Goal: Task Accomplishment & Management: Use online tool/utility

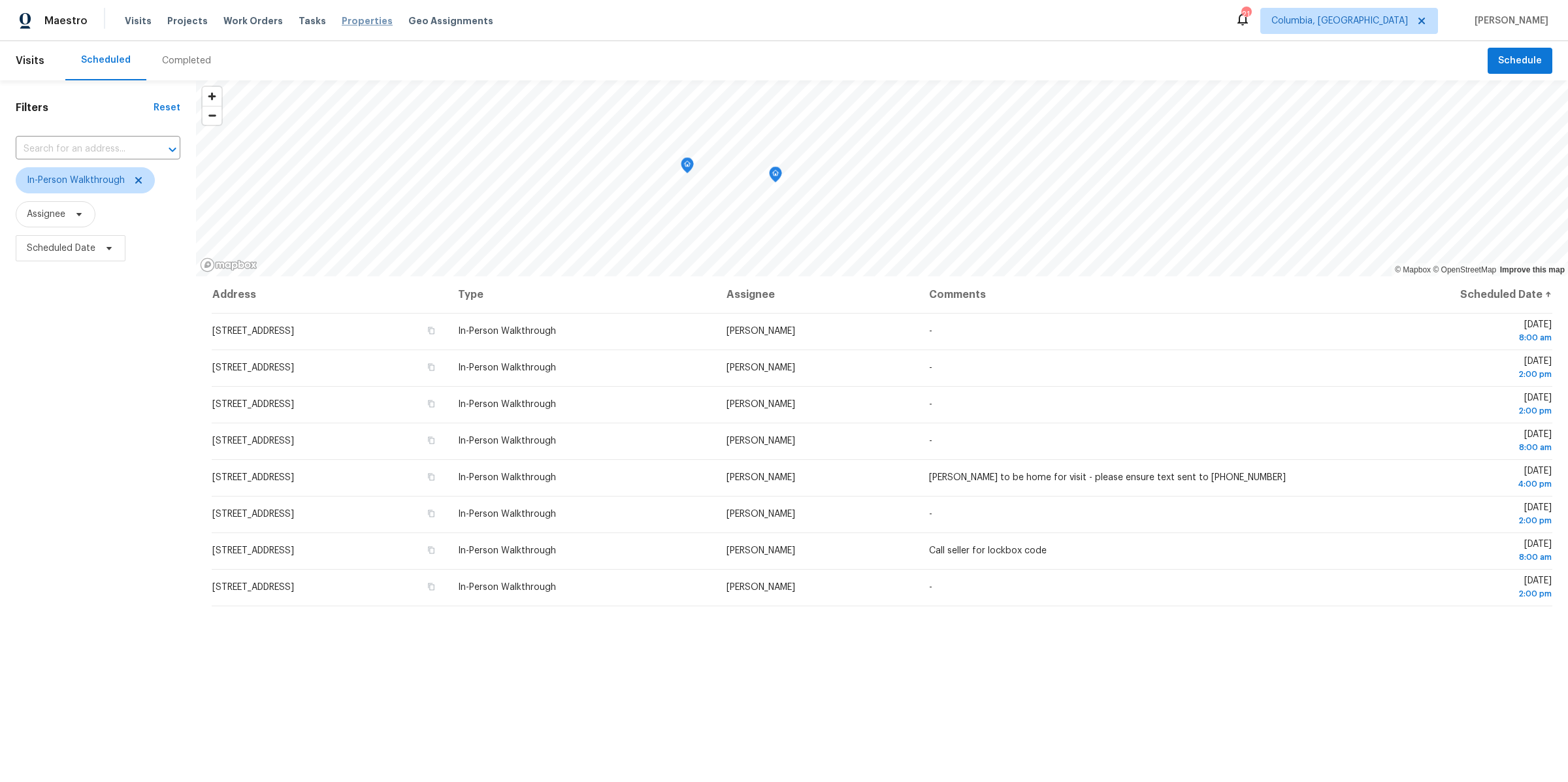
click at [342, 16] on span "Properties" at bounding box center [367, 21] width 51 height 13
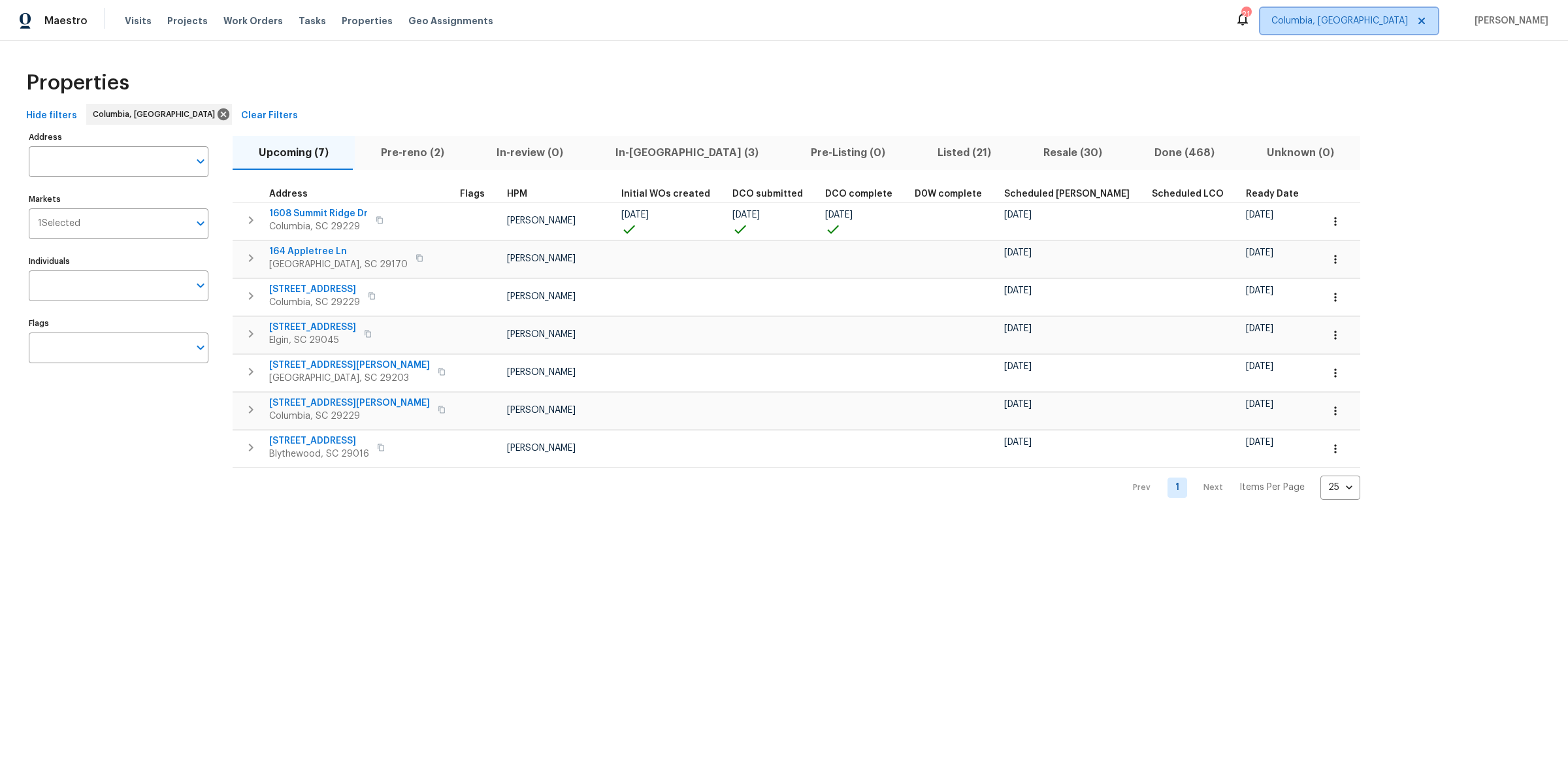
click at [1408, 20] on span "Columbia, [GEOGRAPHIC_DATA]" at bounding box center [1340, 21] width 137 height 13
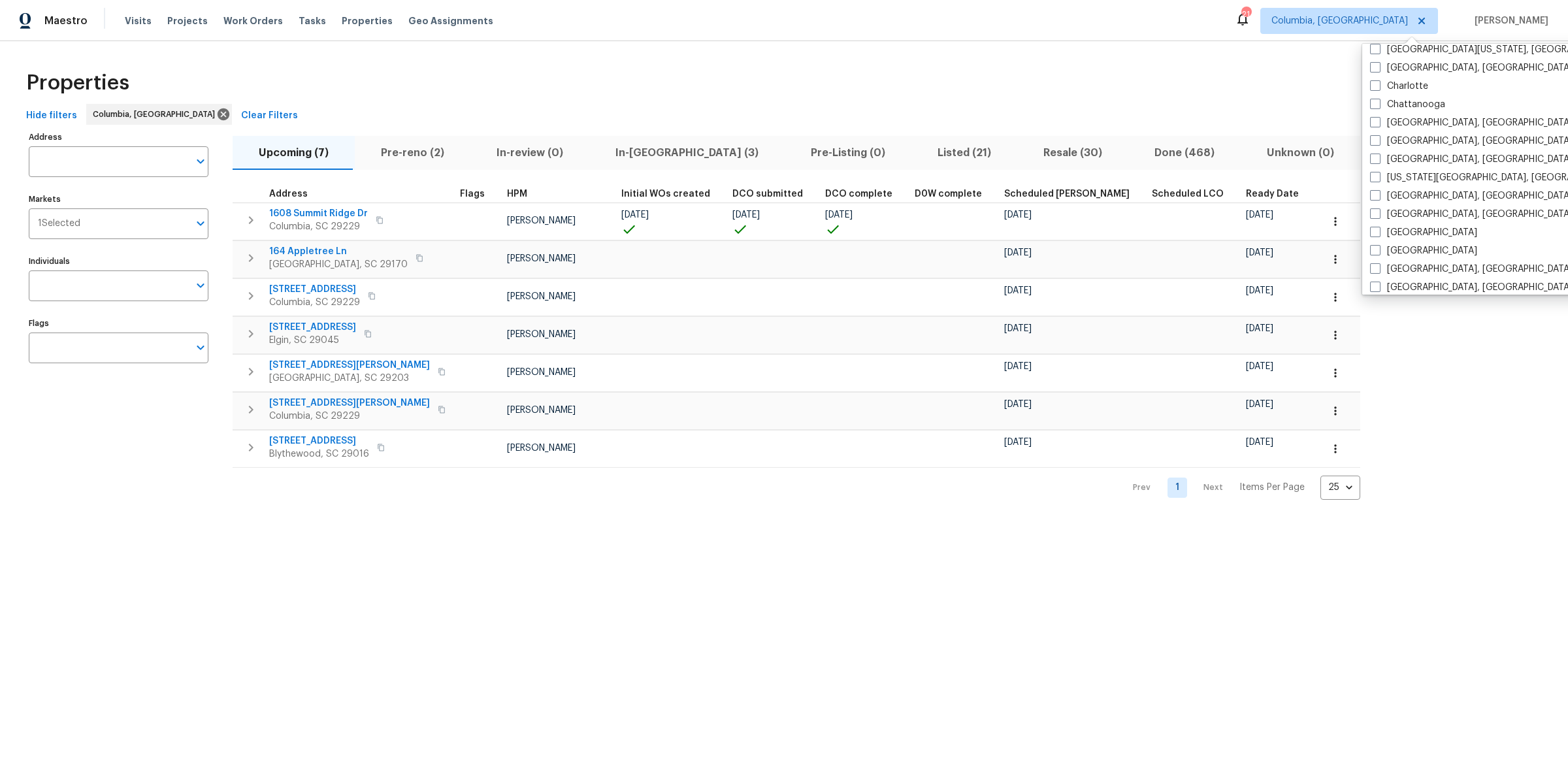
scroll to position [175, 0]
click at [1381, 187] on label "[GEOGRAPHIC_DATA], [GEOGRAPHIC_DATA]" at bounding box center [1471, 194] width 203 height 13
click at [1379, 187] on input "[GEOGRAPHIC_DATA], [GEOGRAPHIC_DATA]" at bounding box center [1374, 192] width 8 height 8
checkbox input "true"
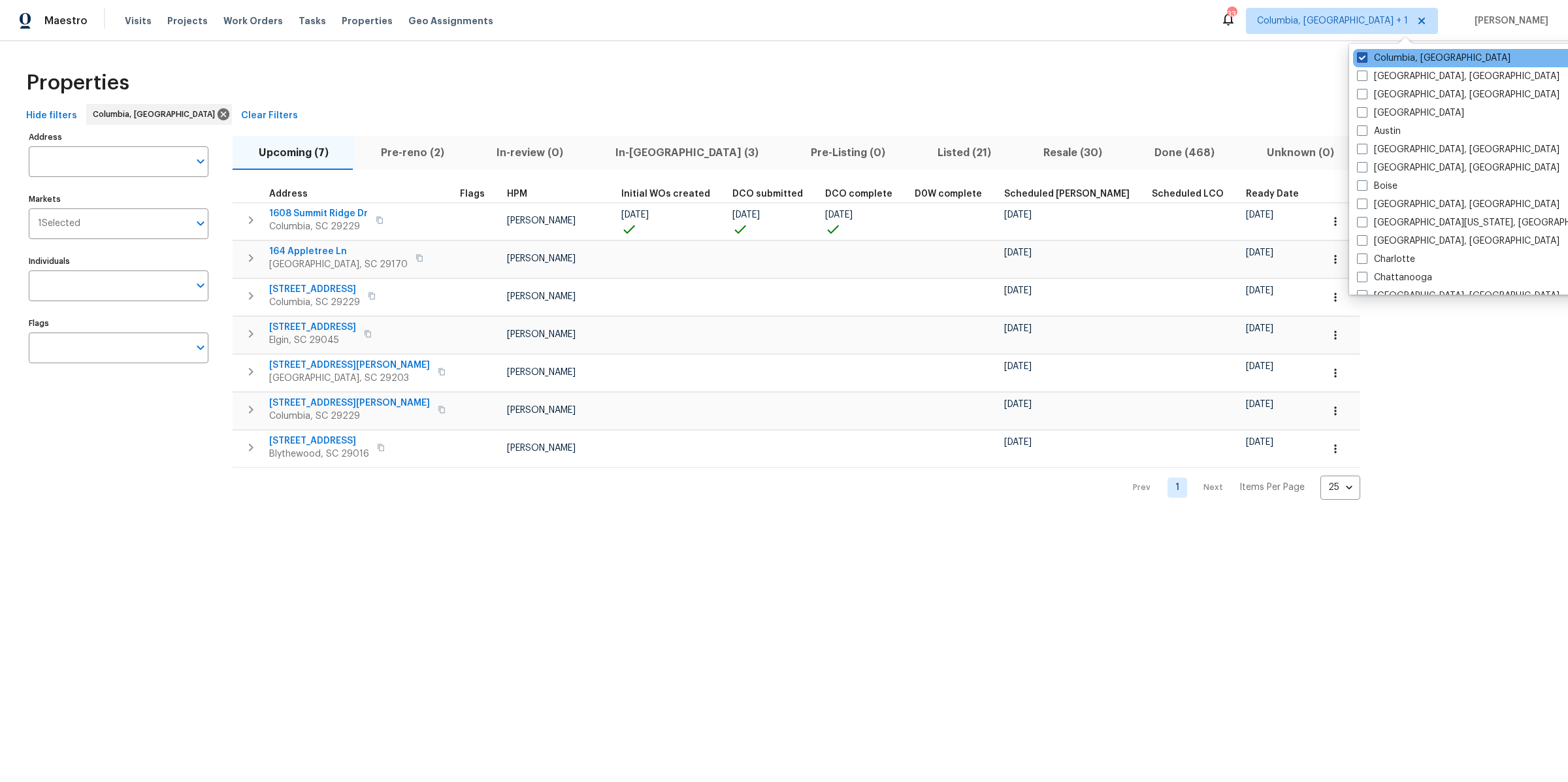
click at [1363, 58] on span at bounding box center [1362, 57] width 10 height 10
click at [1363, 58] on input "Columbia, [GEOGRAPHIC_DATA]" at bounding box center [1361, 56] width 8 height 8
checkbox input "false"
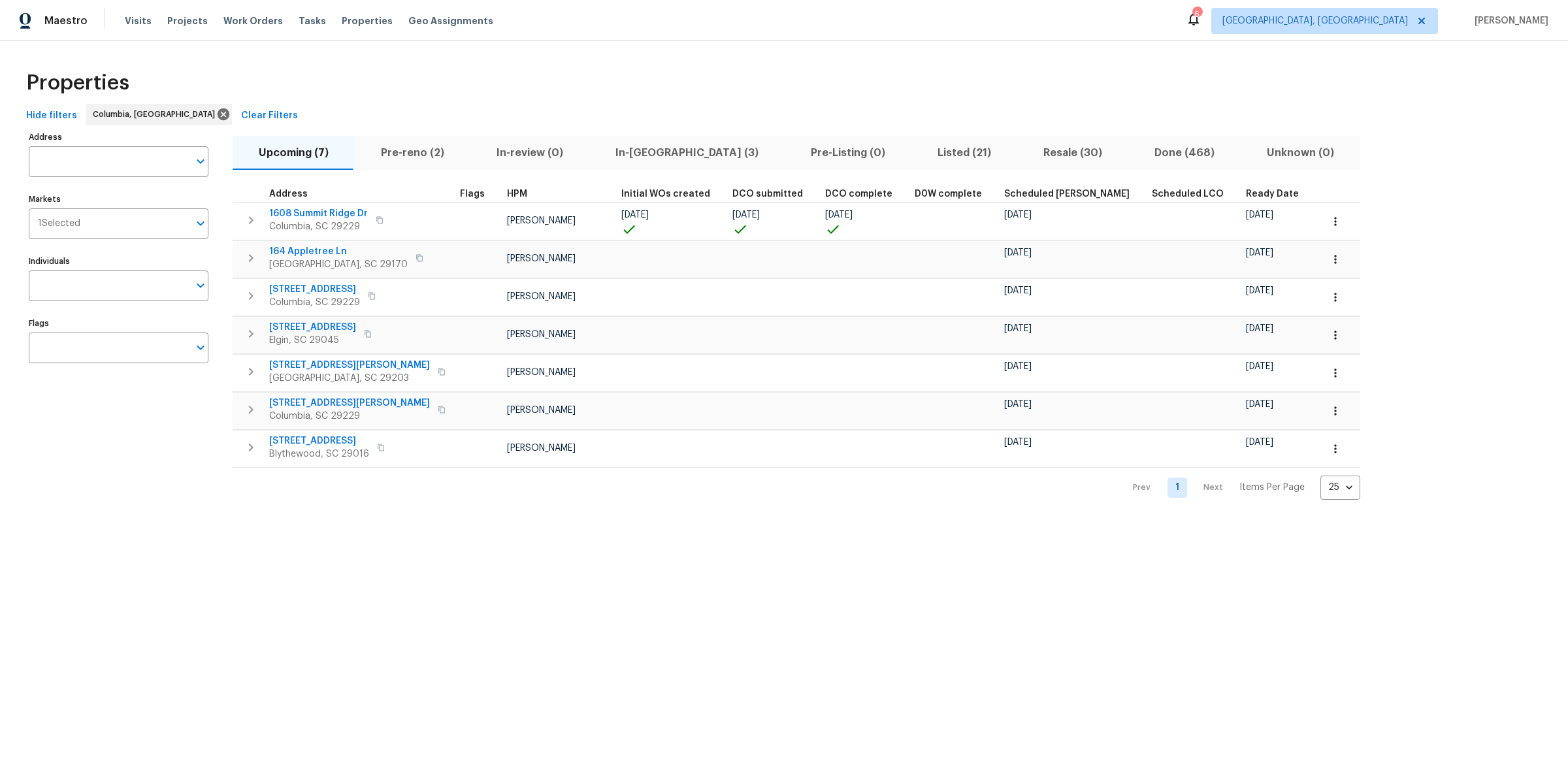
click at [967, 99] on div "Properties" at bounding box center [784, 83] width 1527 height 41
click at [120, 217] on input "Markets" at bounding box center [134, 223] width 109 height 30
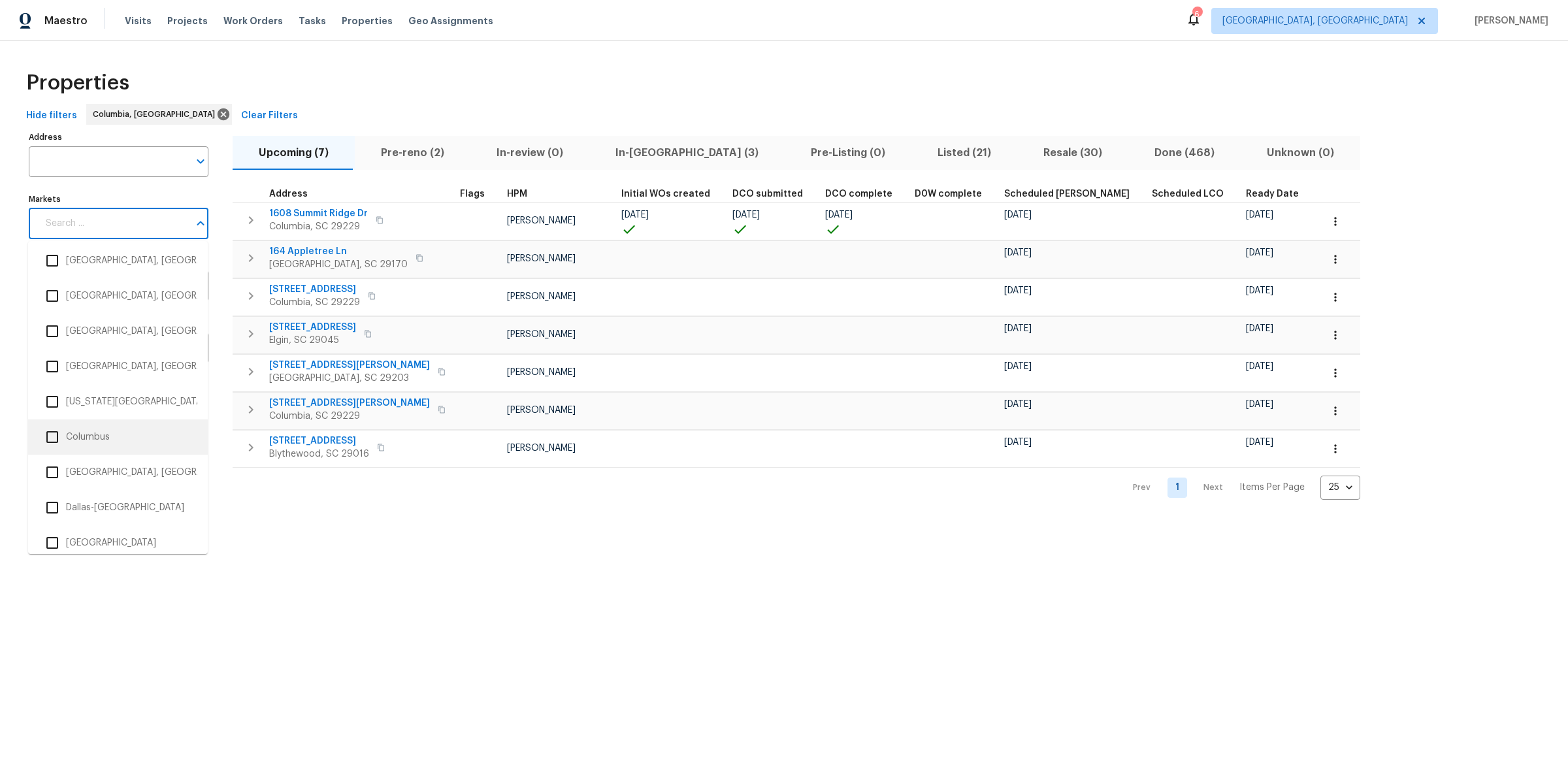
scroll to position [537, 0]
click at [48, 433] on input "checkbox" at bounding box center [53, 434] width 28 height 28
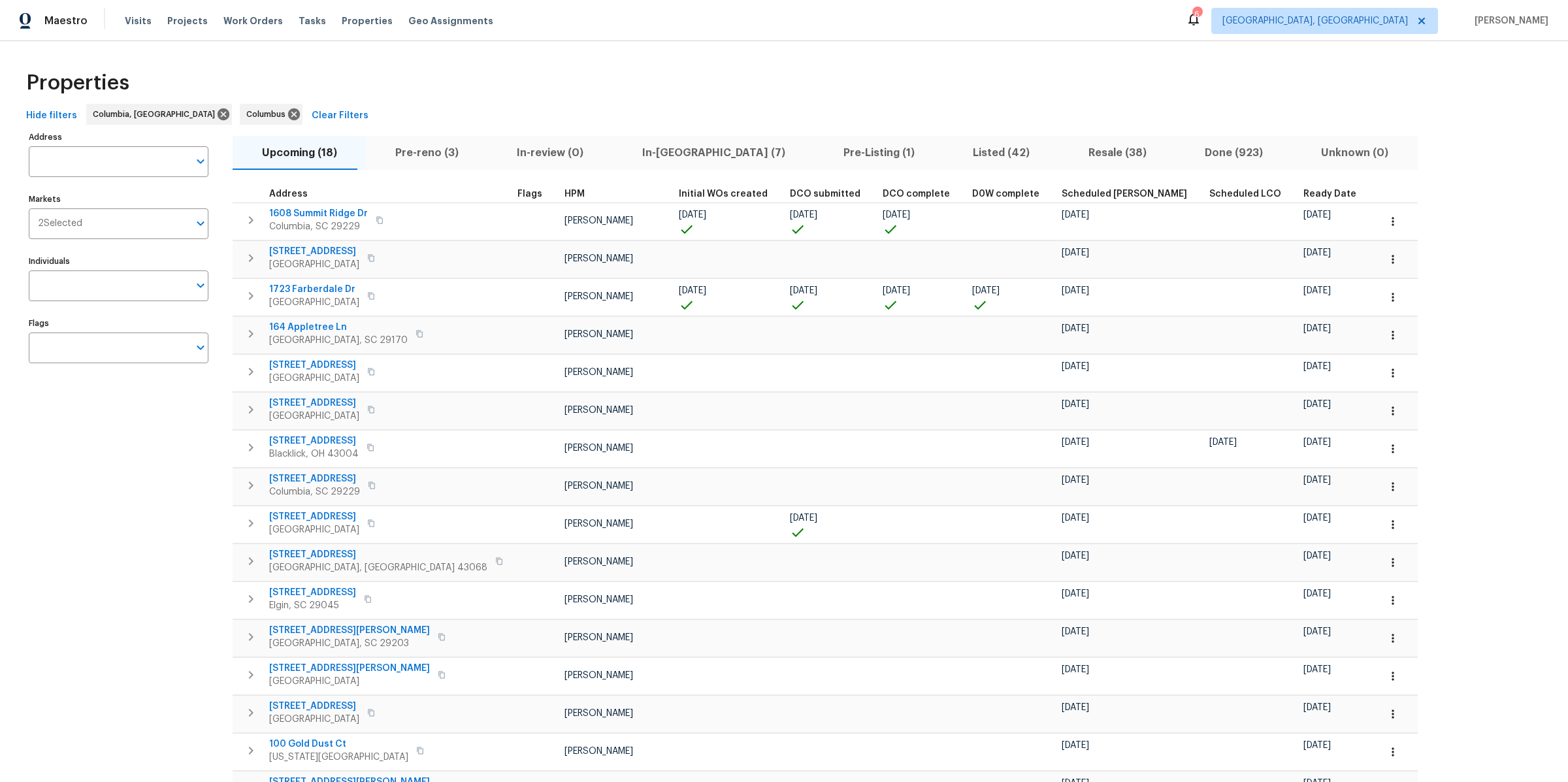
click at [59, 221] on span "2 Selected" at bounding box center [60, 224] width 44 height 11
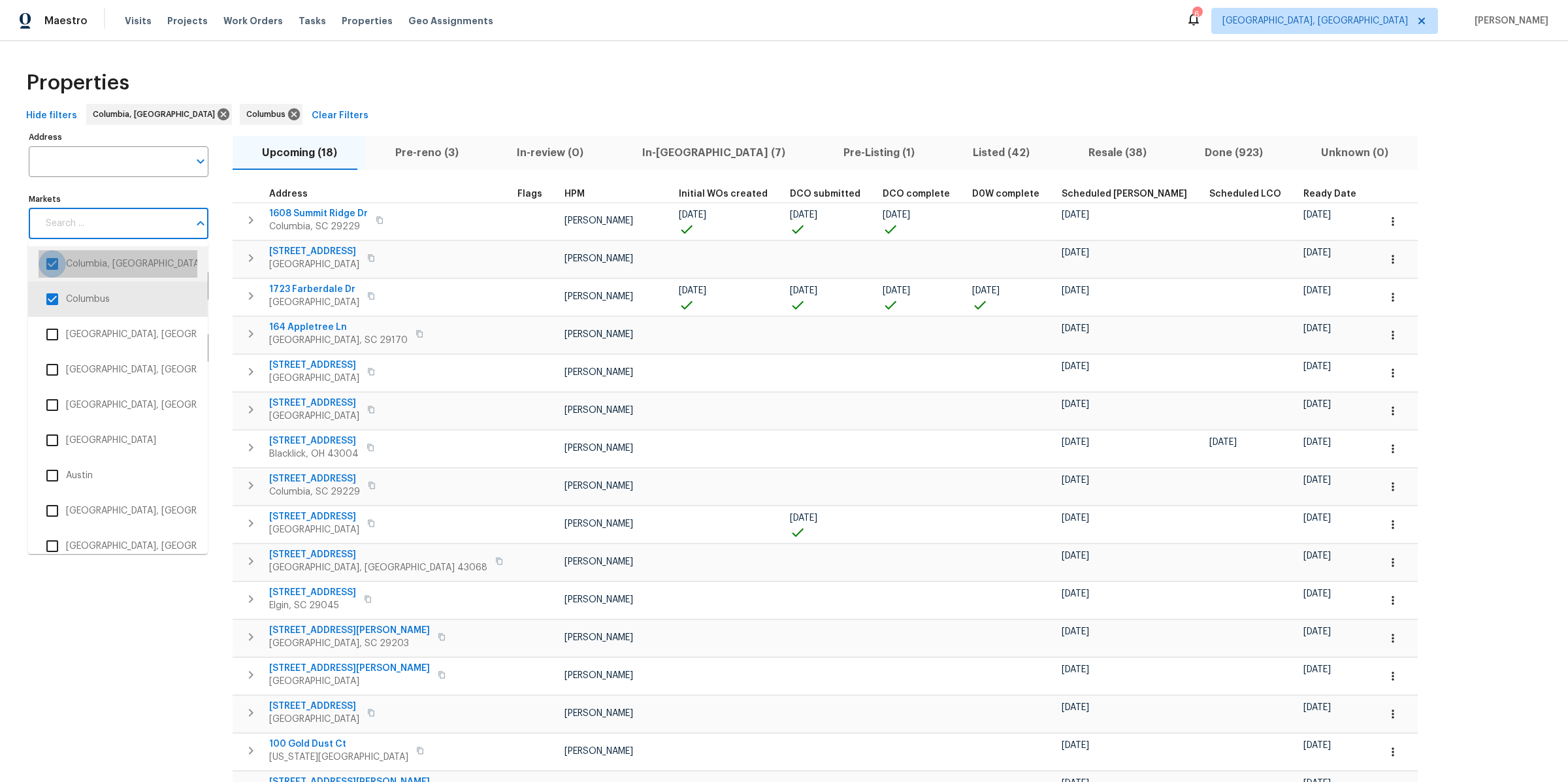
click at [53, 263] on input "checkbox" at bounding box center [53, 264] width 28 height 28
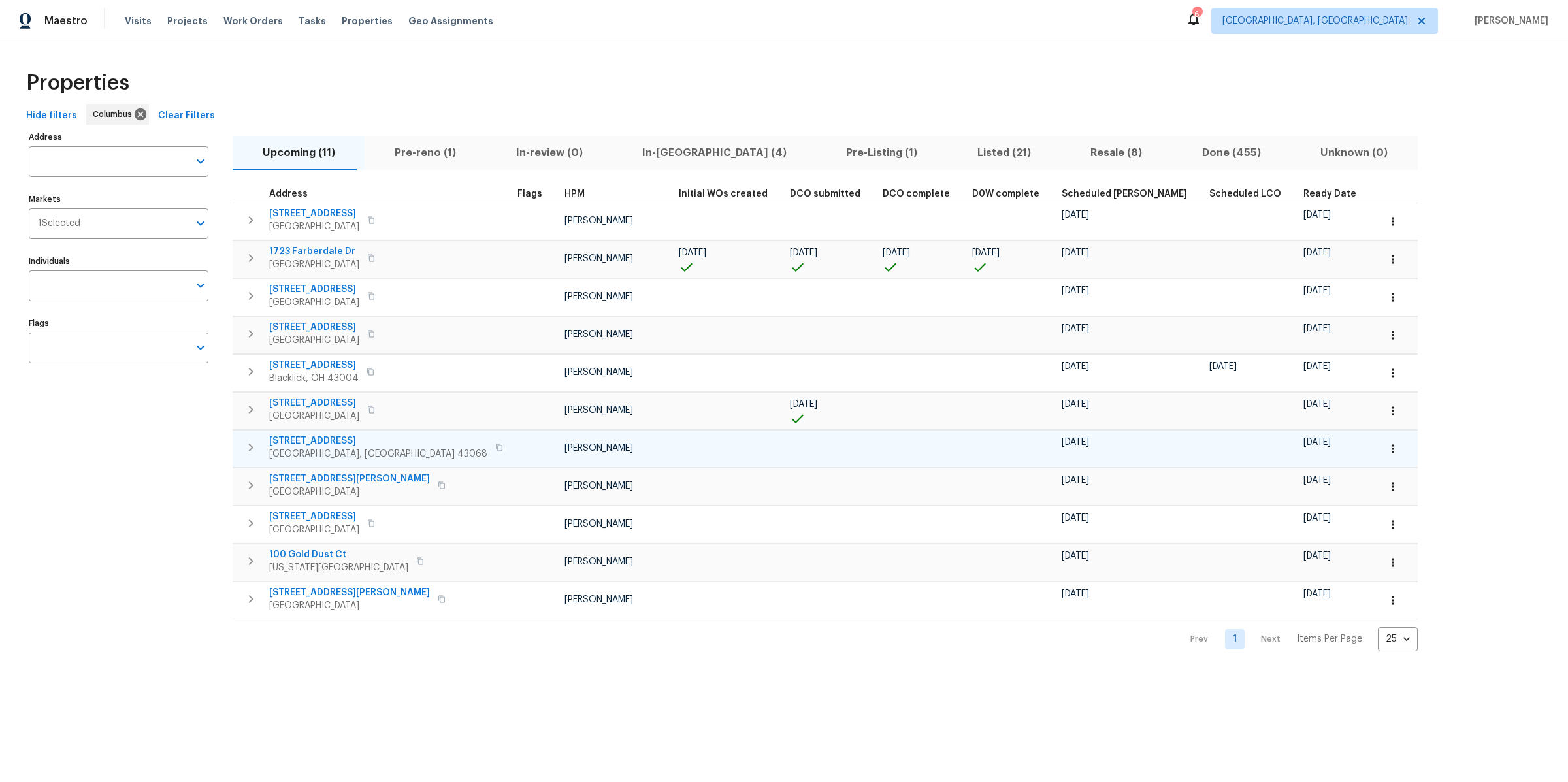
click at [1386, 444] on icon "button" at bounding box center [1392, 449] width 13 height 13
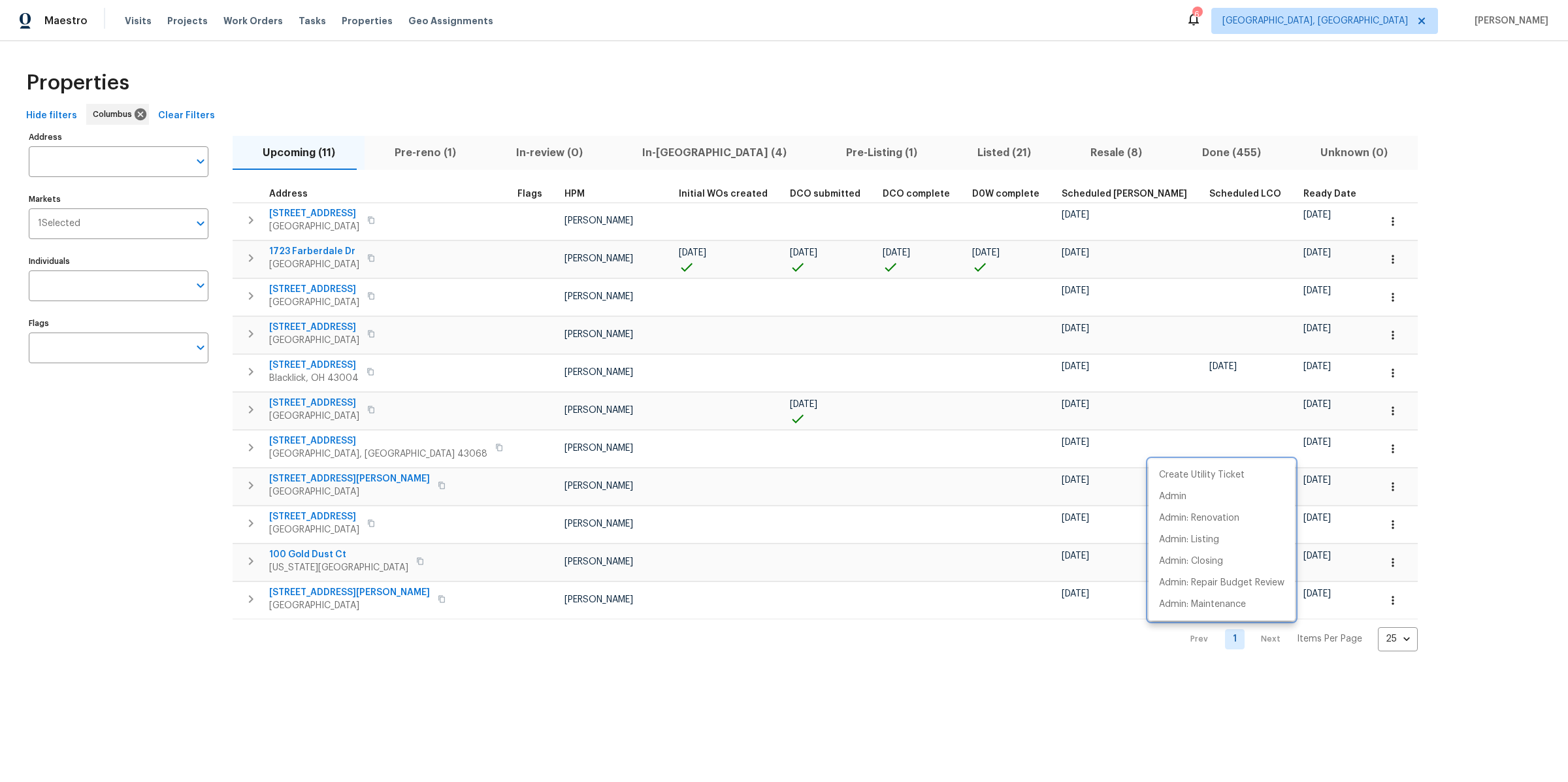
click at [1220, 407] on div at bounding box center [784, 391] width 1568 height 782
click at [1386, 408] on icon "button" at bounding box center [1392, 411] width 13 height 13
click at [1224, 368] on div at bounding box center [784, 391] width 1568 height 782
click at [1386, 368] on icon "button" at bounding box center [1392, 373] width 13 height 13
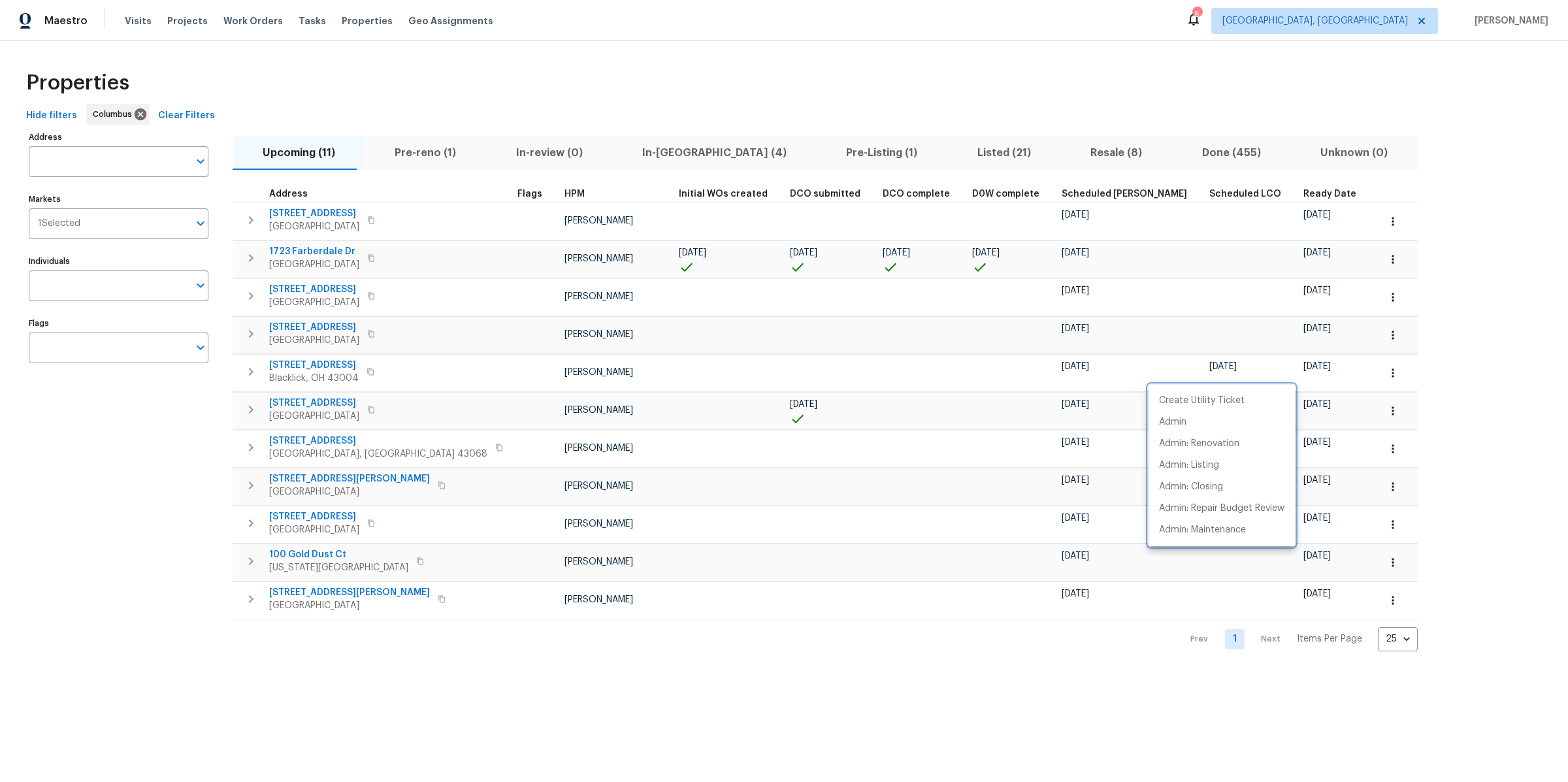
click at [667, 298] on div at bounding box center [784, 391] width 1568 height 782
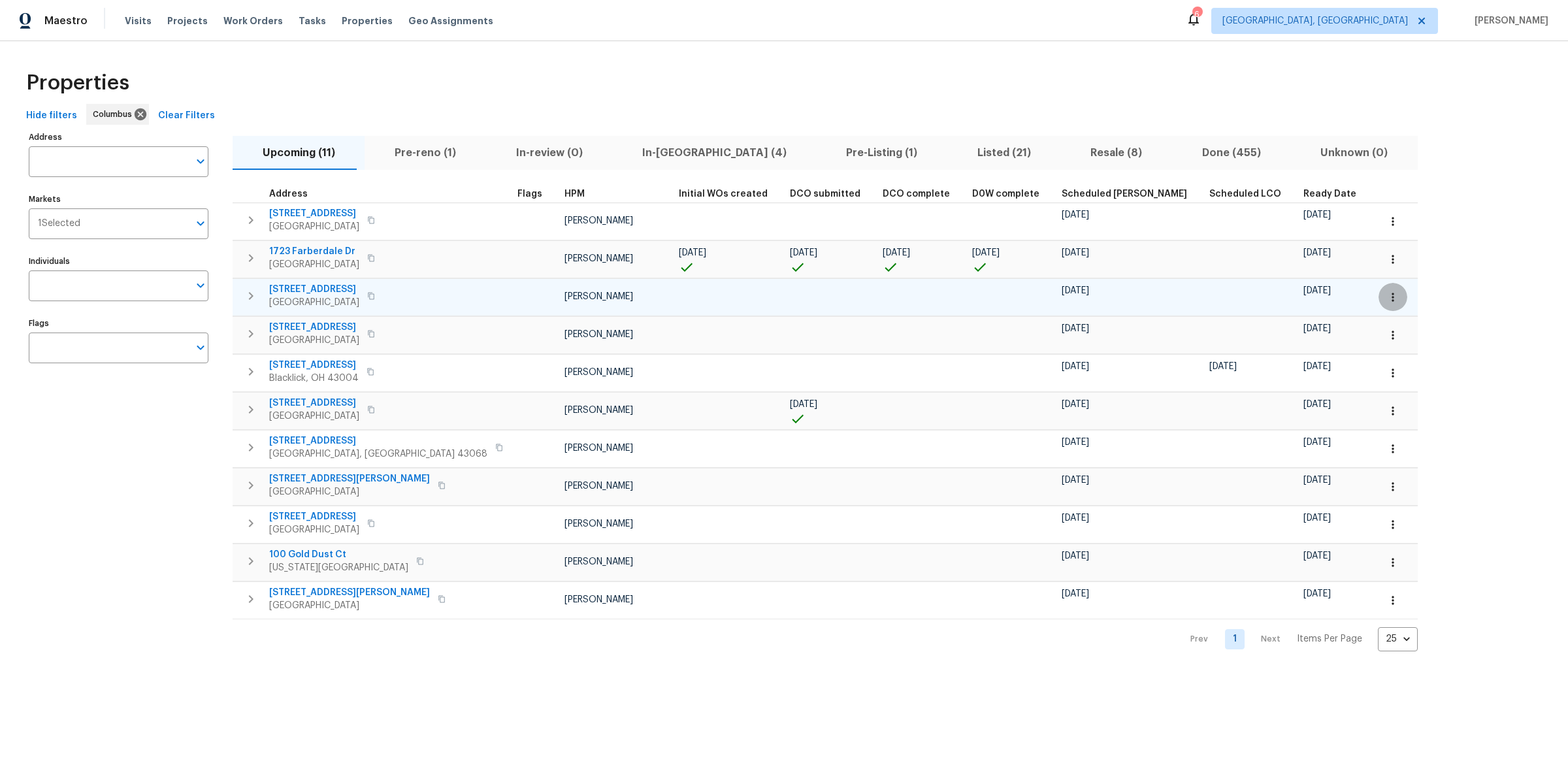
click at [1386, 292] on icon "button" at bounding box center [1392, 297] width 13 height 13
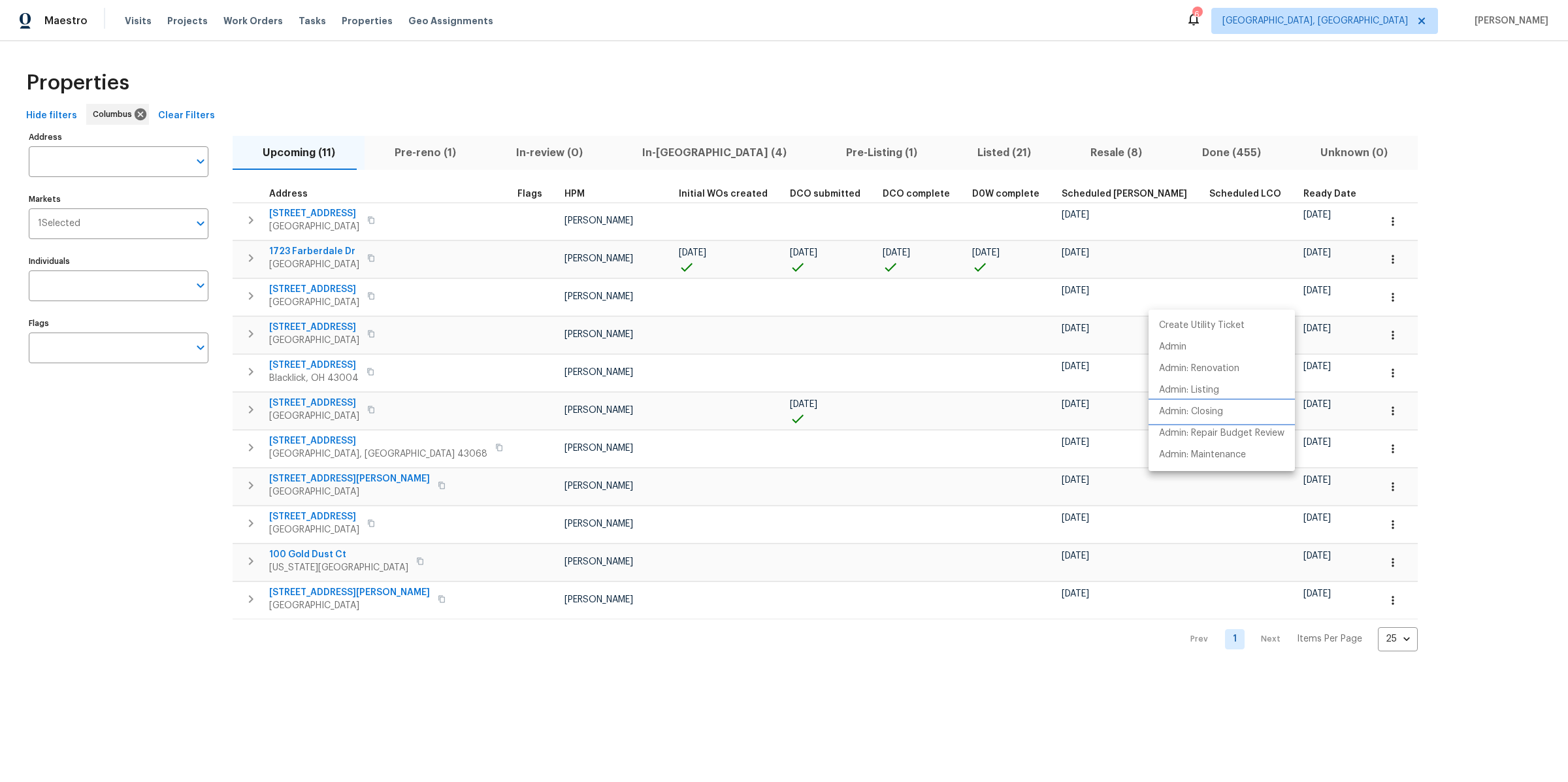
click at [1193, 407] on p "Admin: Closing" at bounding box center [1191, 412] width 64 height 14
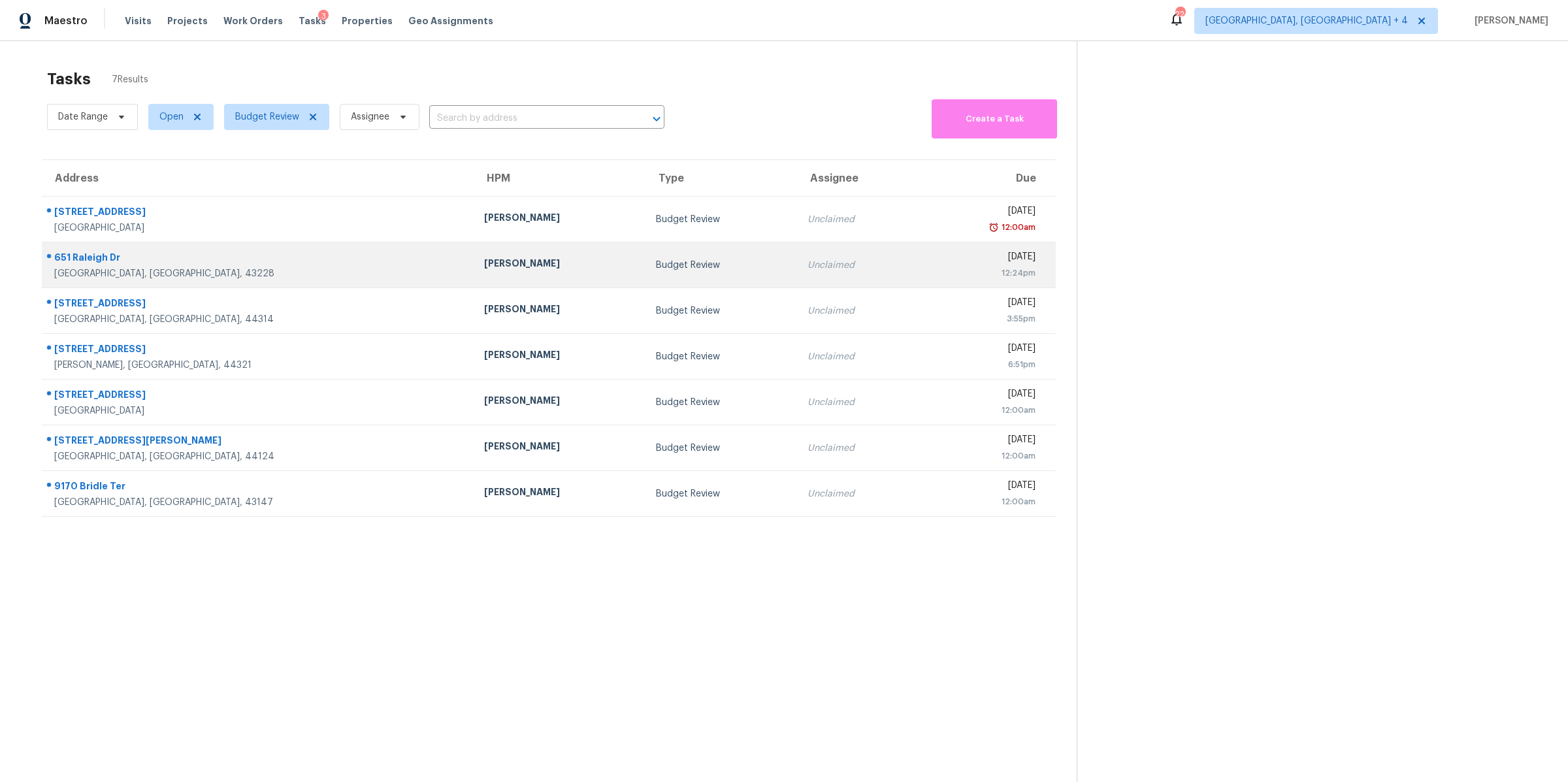
click at [917, 248] on td "Thu, Aug 28th 2025 12:24pm" at bounding box center [987, 266] width 138 height 46
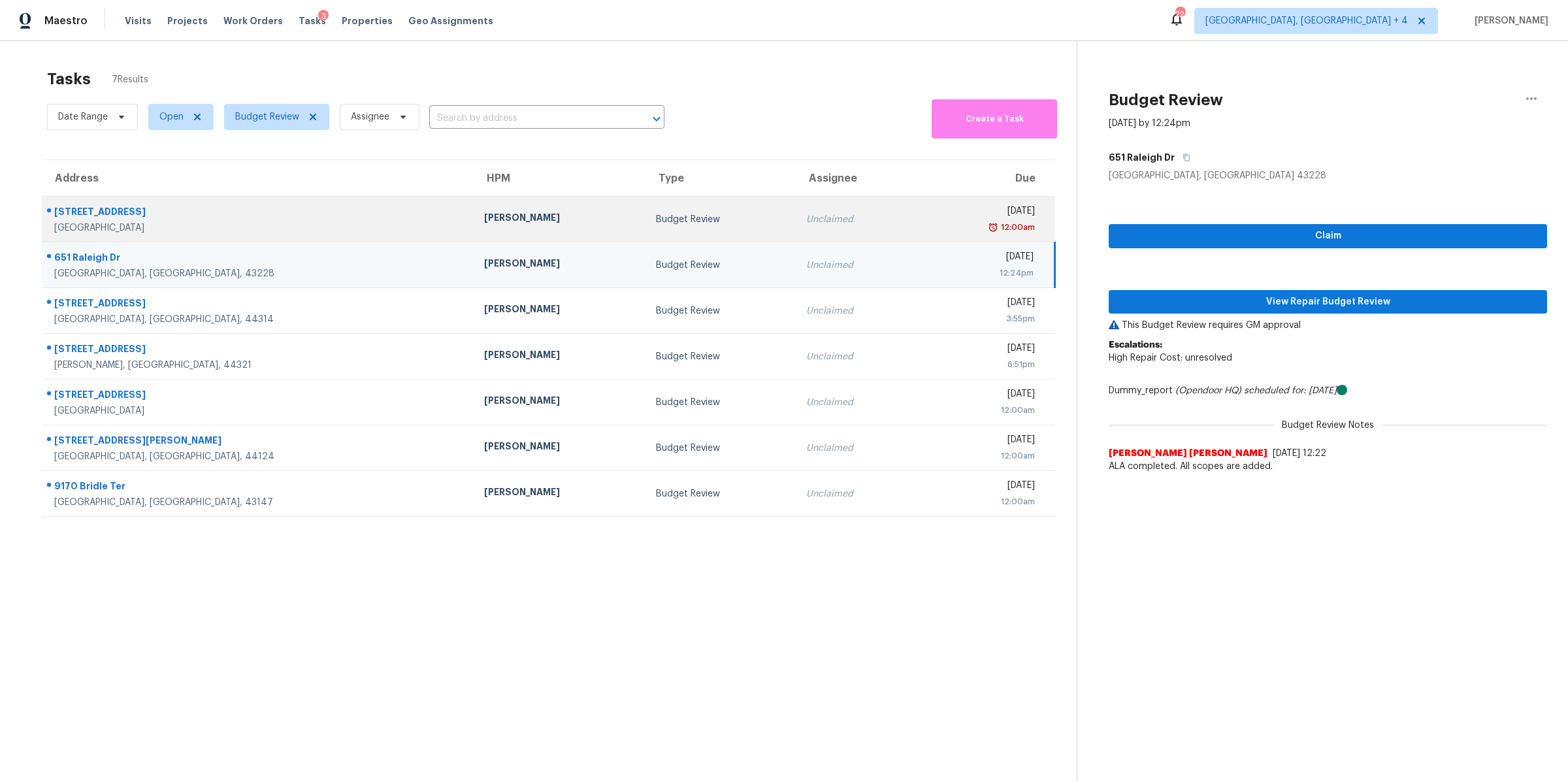
click at [927, 223] on div "12:00am" at bounding box center [980, 227] width 107 height 13
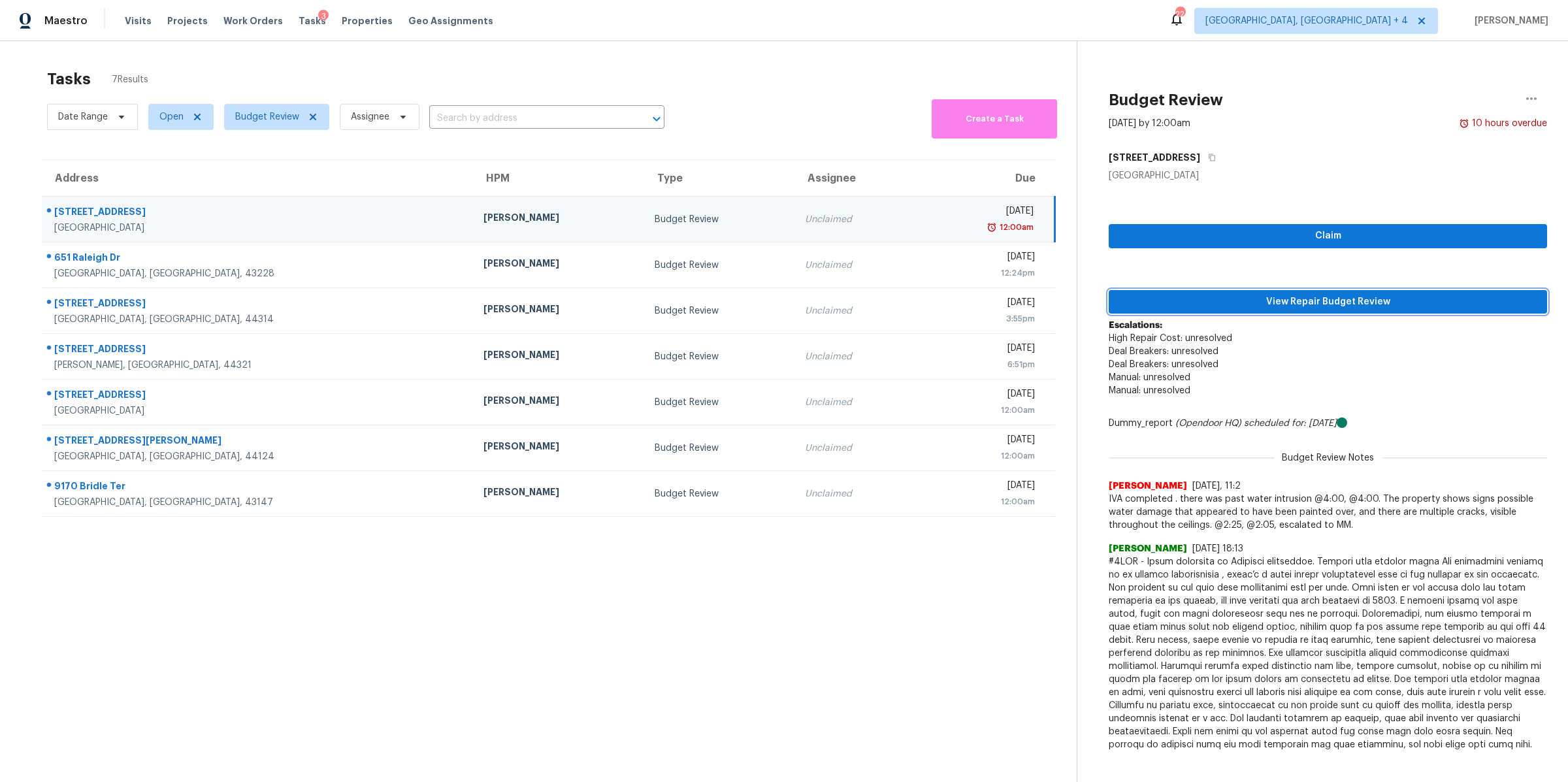
click at [1249, 299] on span "View Repair Budget Review" at bounding box center [1328, 302] width 418 height 17
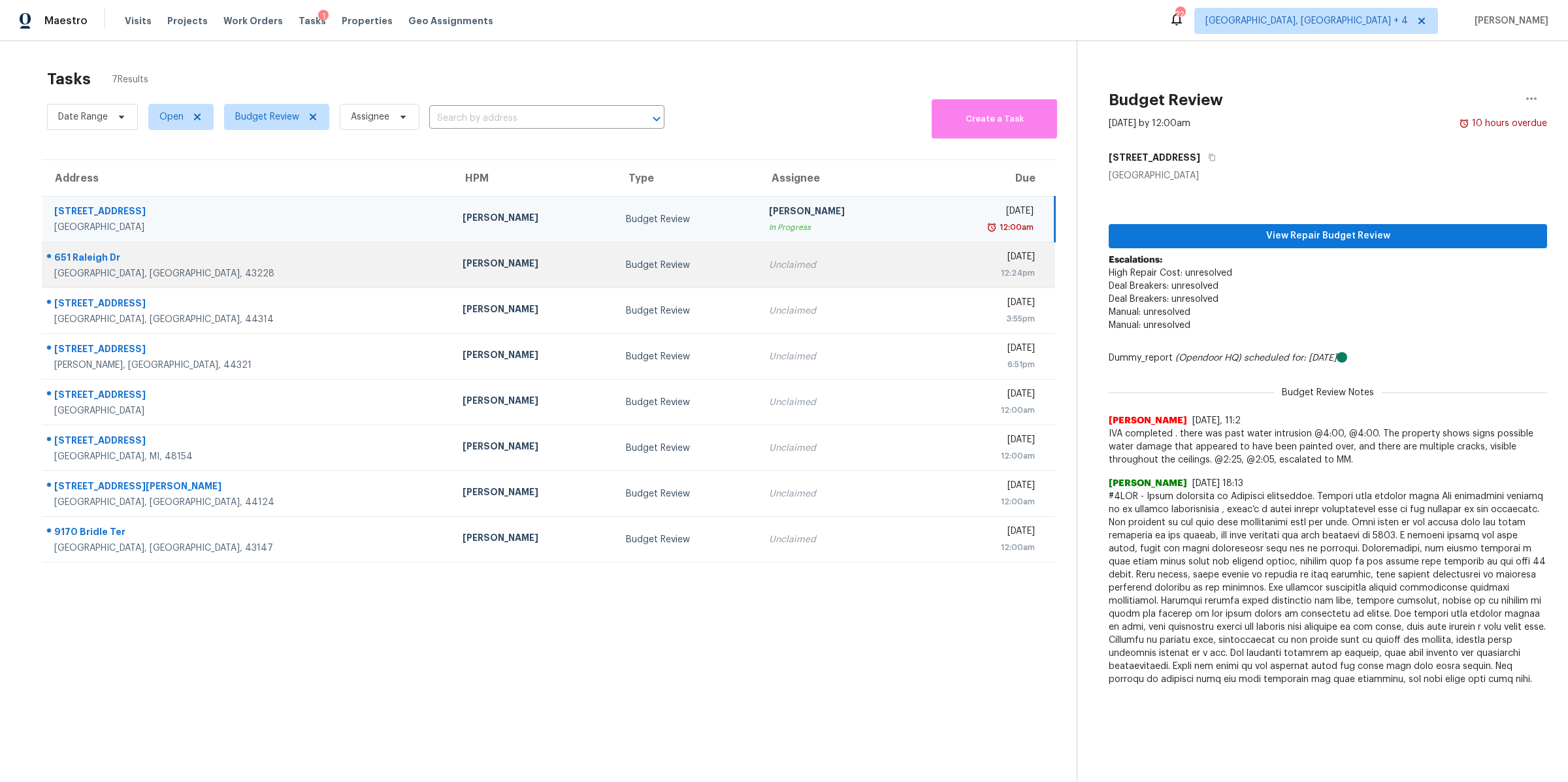
click at [933, 261] on div "Thu, Aug 28th 2025" at bounding box center [983, 259] width 102 height 17
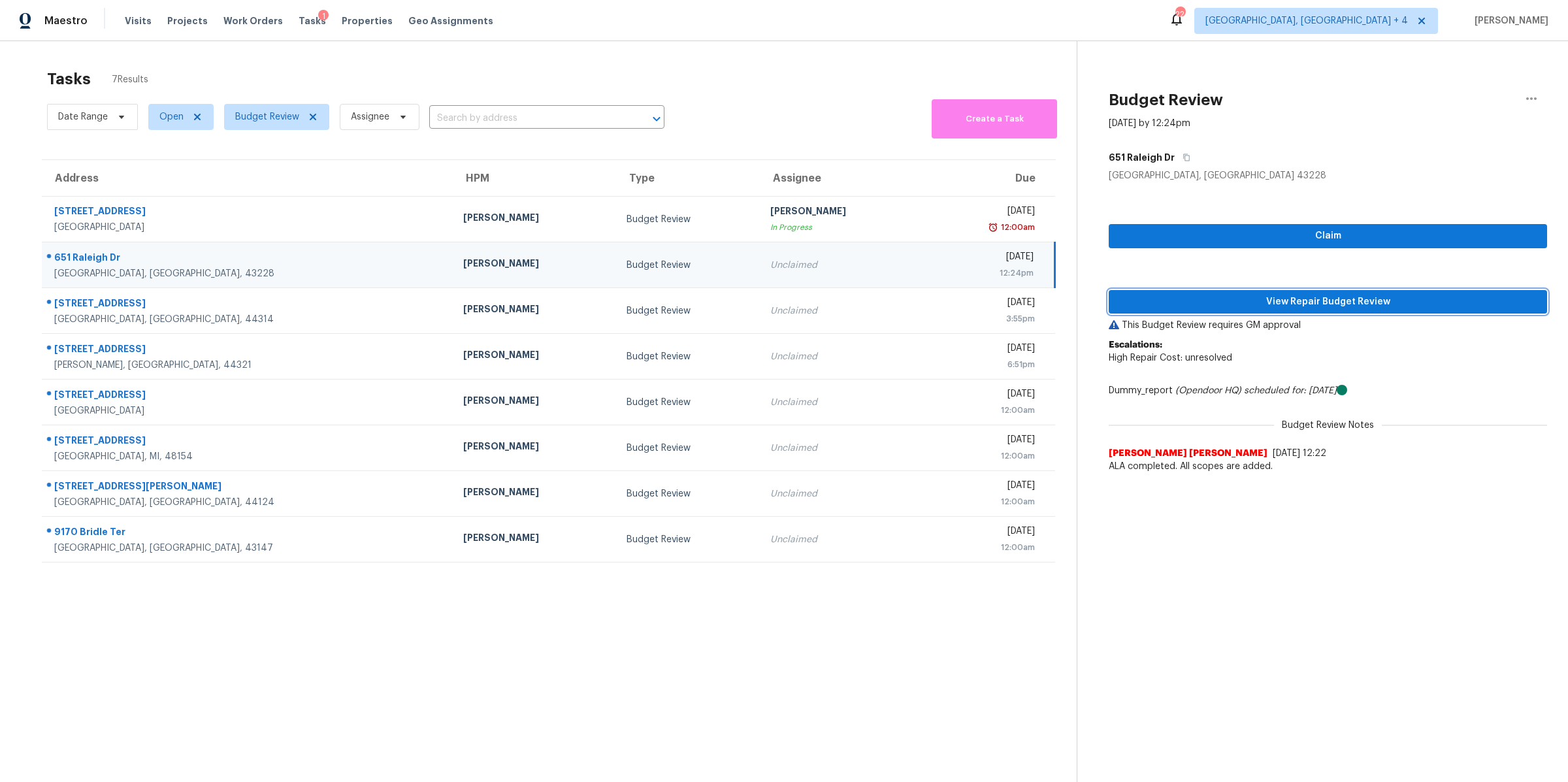
click at [1167, 305] on span "View Repair Budget Review" at bounding box center [1328, 302] width 418 height 17
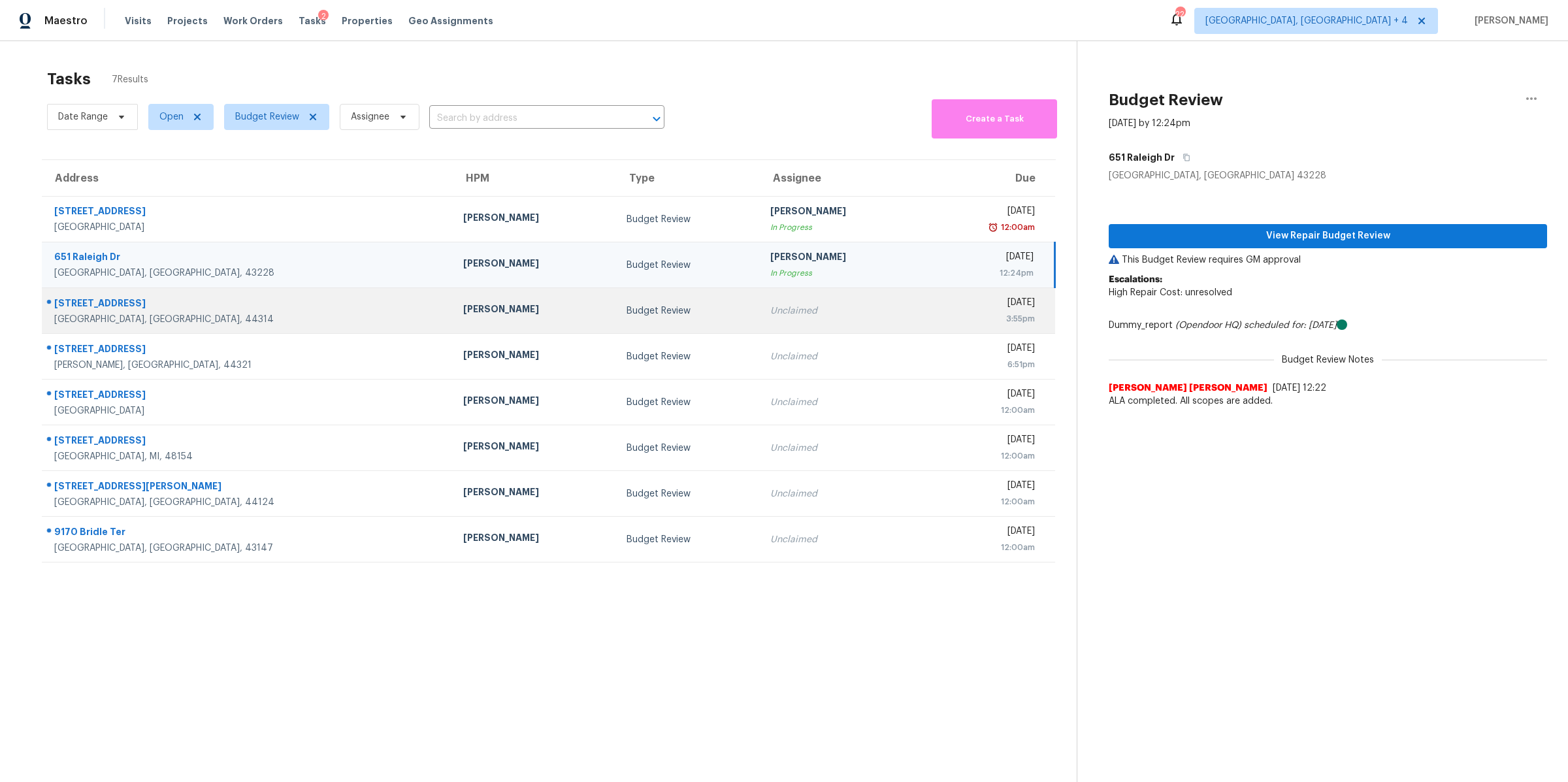
click at [782, 323] on td "Unclaimed" at bounding box center [841, 311] width 163 height 46
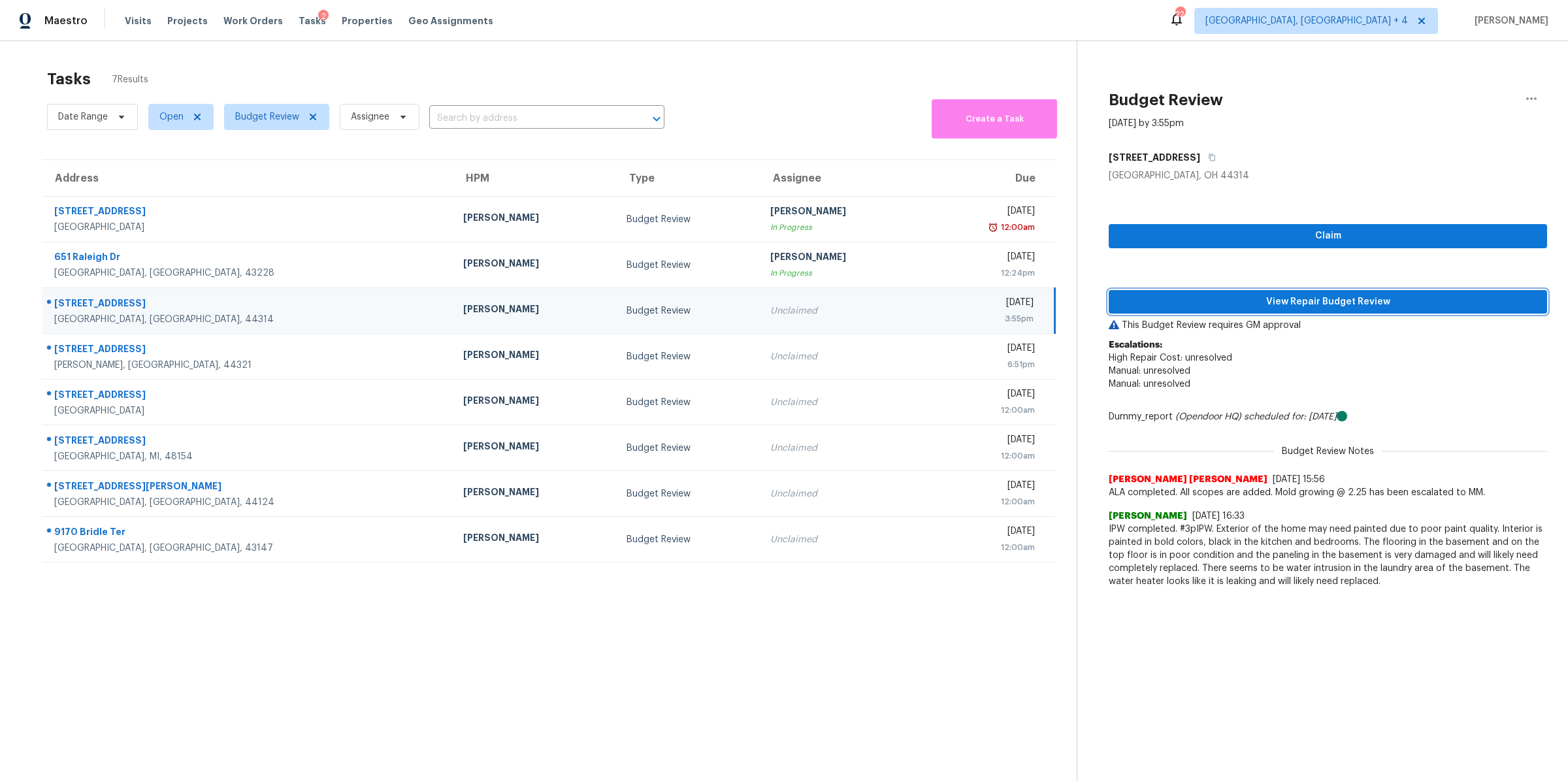
click at [1189, 303] on span "View Repair Budget Review" at bounding box center [1328, 302] width 418 height 17
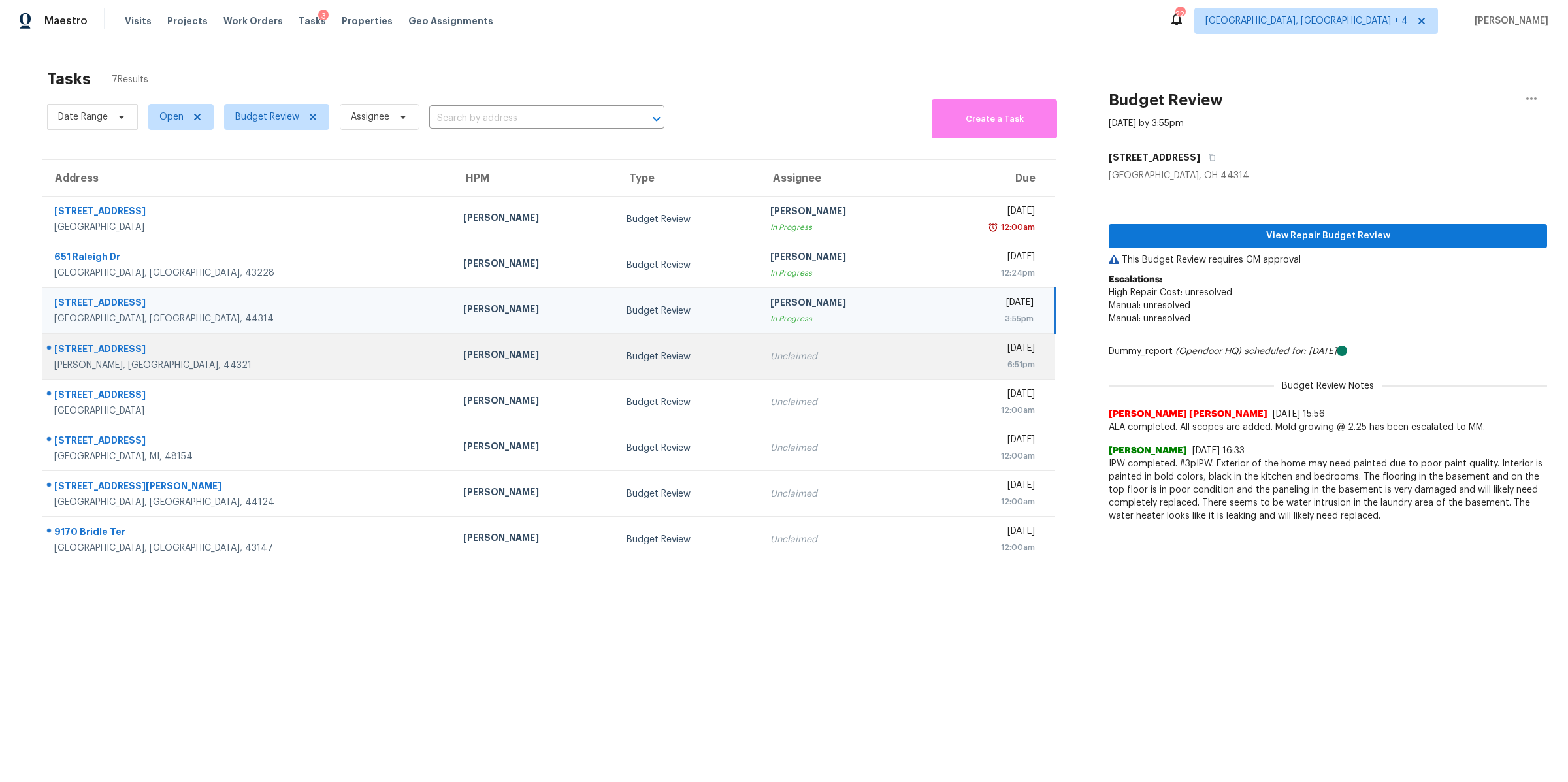
click at [933, 365] on div "6:51pm" at bounding box center [984, 364] width 101 height 13
